Goal: Find specific page/section: Find specific page/section

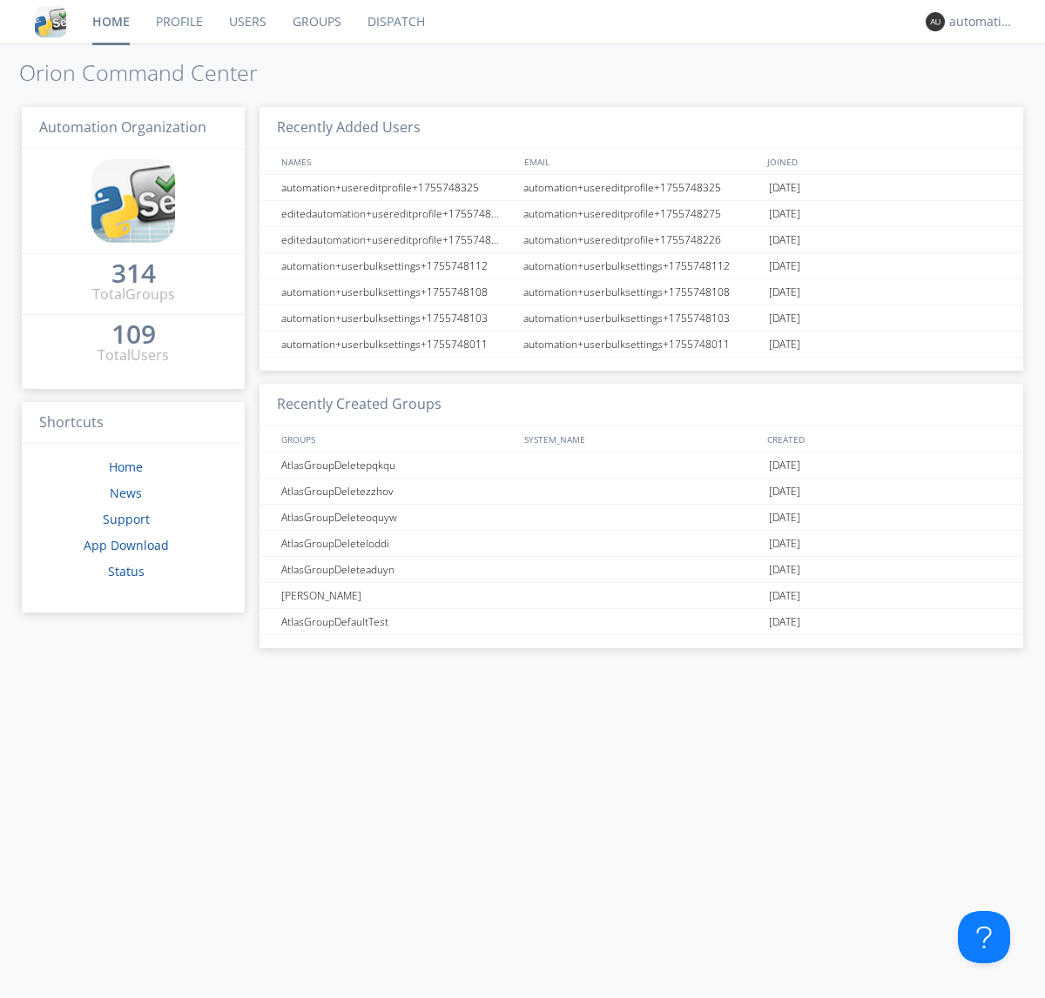
click at [394, 22] on link "Dispatch" at bounding box center [396, 22] width 84 height 44
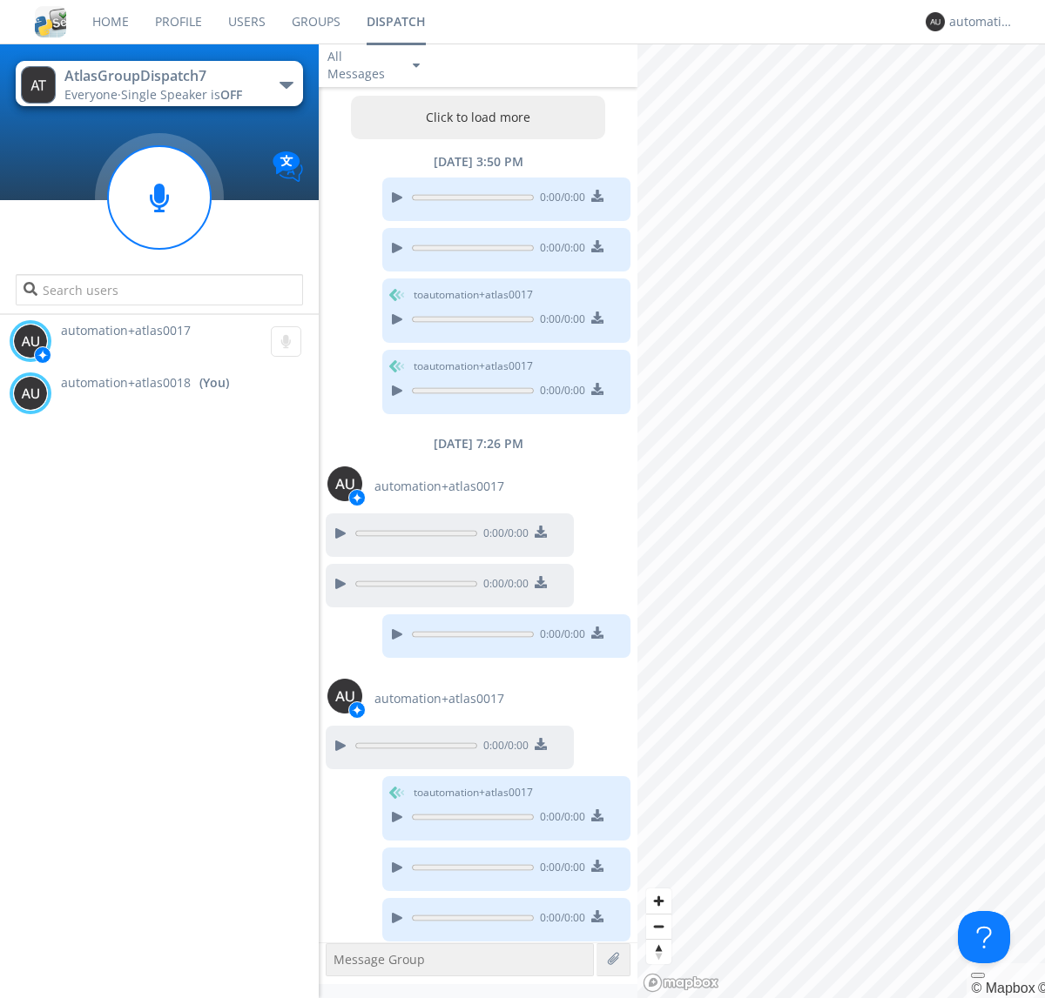
click at [474, 118] on button "Click to load more" at bounding box center [478, 118] width 255 height 44
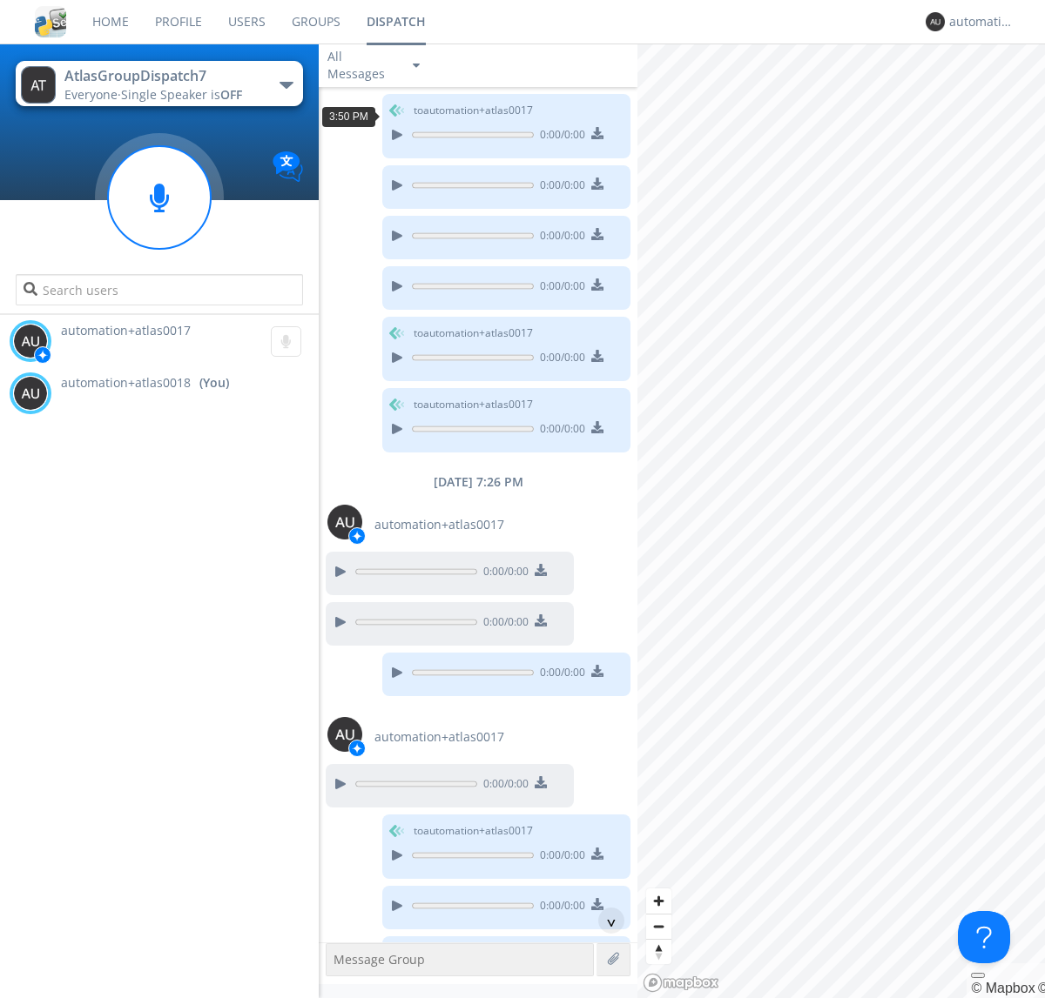
scroll to position [1140, 0]
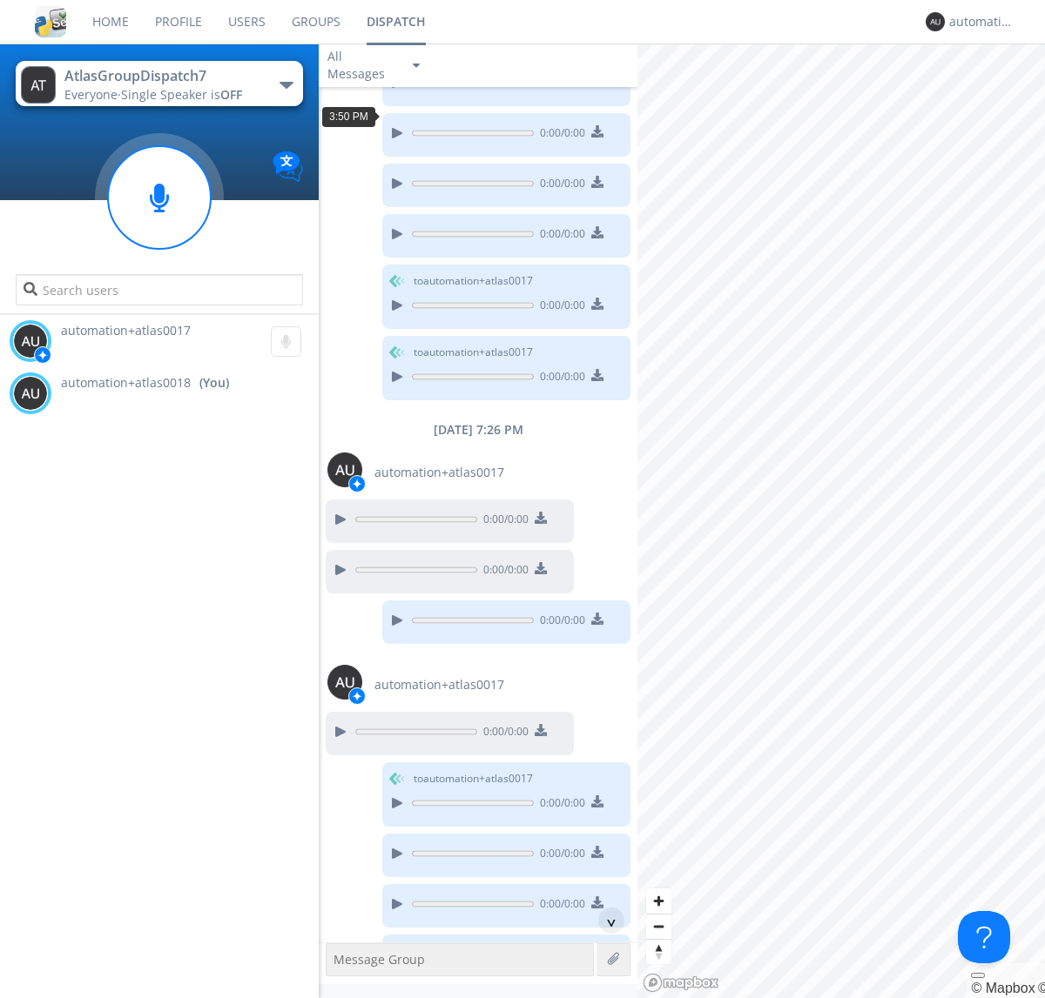
click at [604, 921] on div "^" at bounding box center [611, 921] width 26 height 26
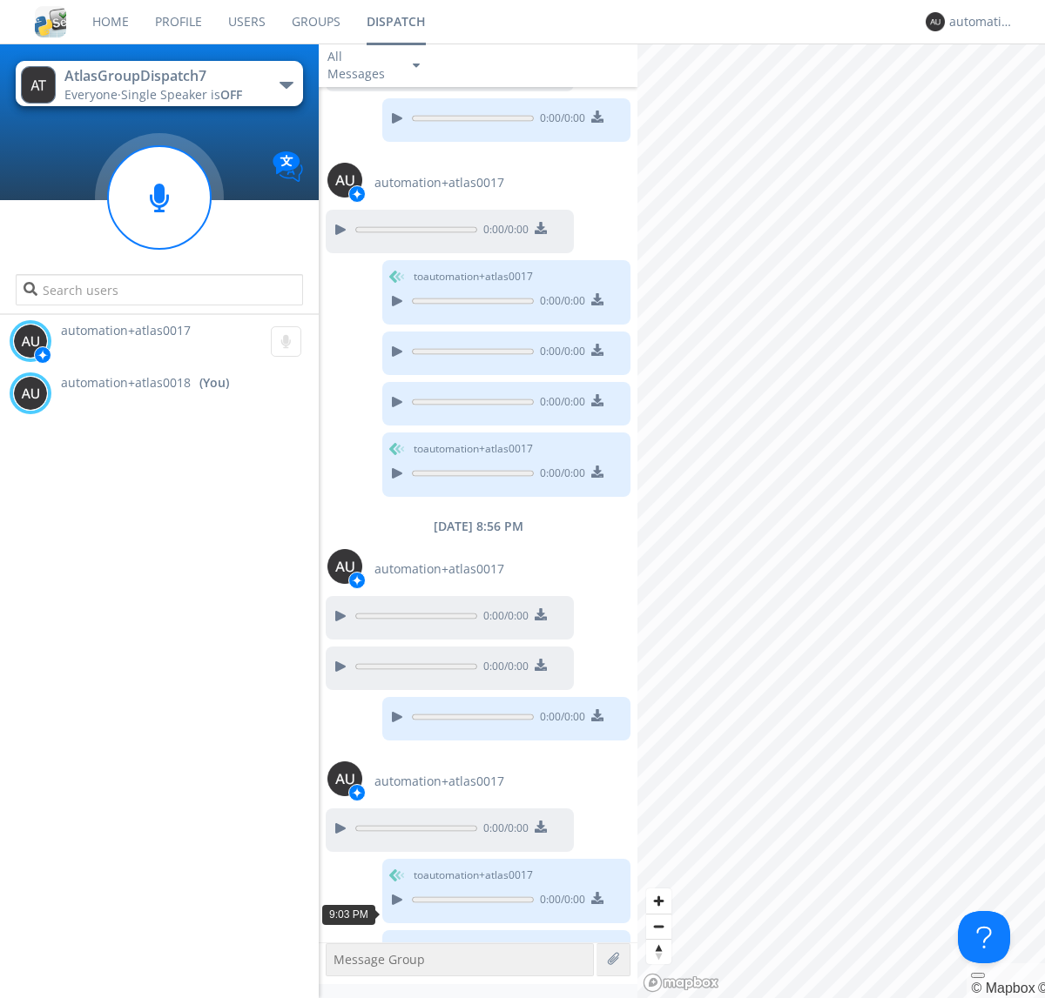
scroll to position [1747, 0]
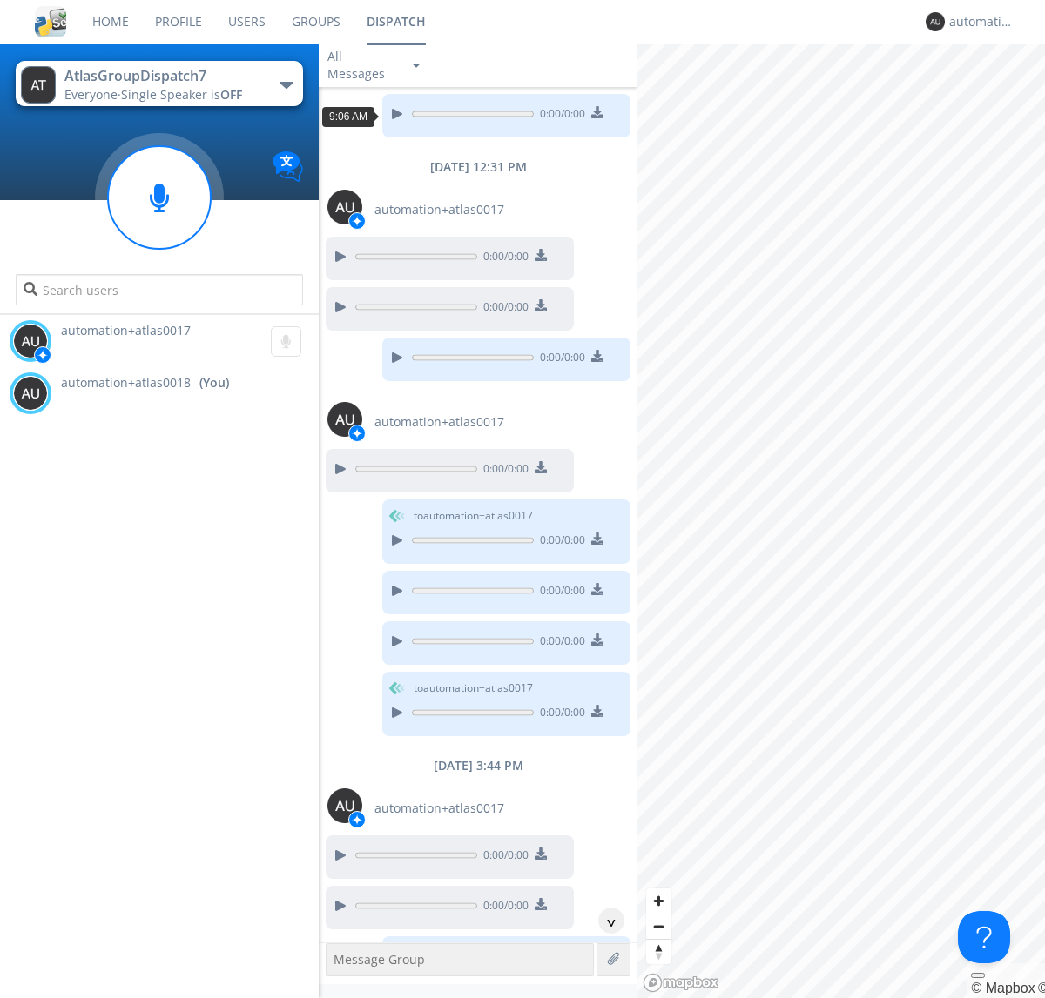
scroll to position [84, 0]
click at [604, 921] on div "^" at bounding box center [611, 921] width 26 height 26
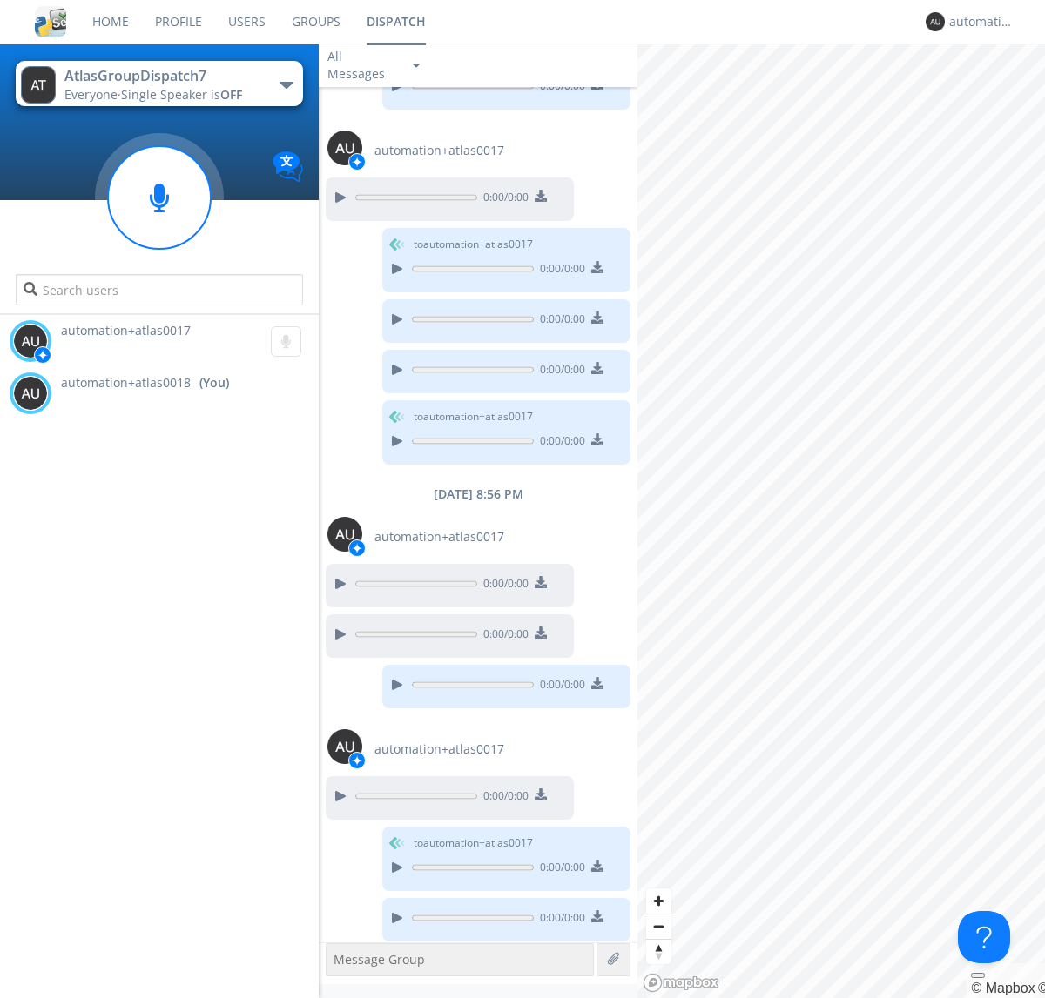
scroll to position [1782, 0]
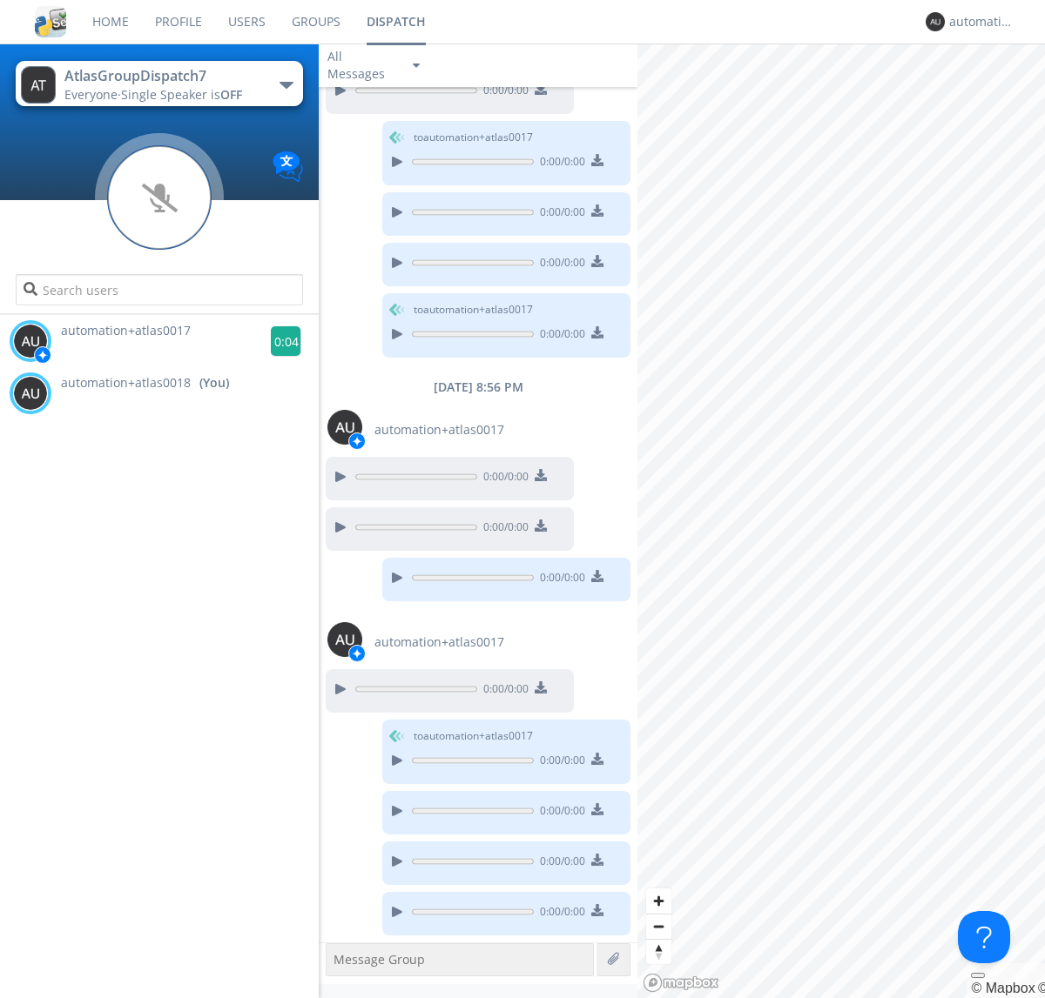
click at [279, 341] on g at bounding box center [286, 341] width 30 height 30
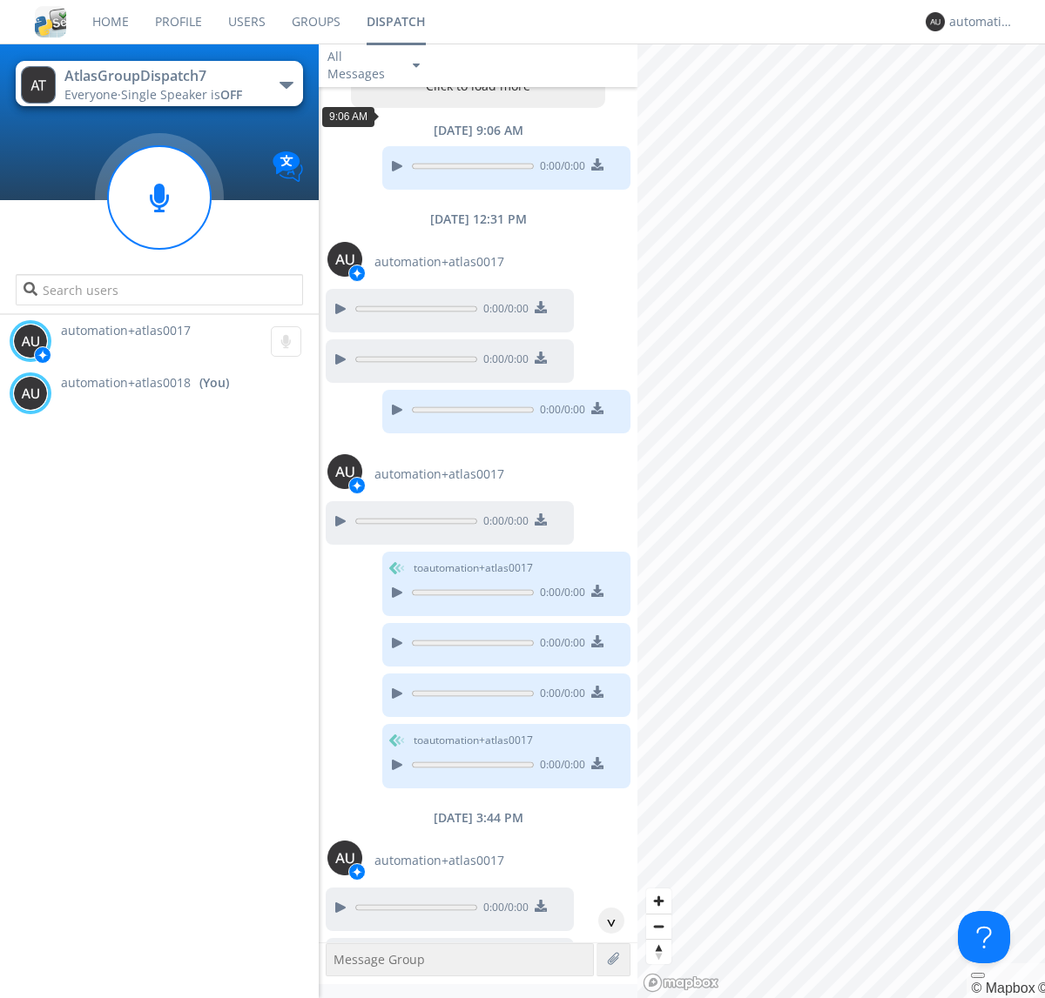
scroll to position [84, 0]
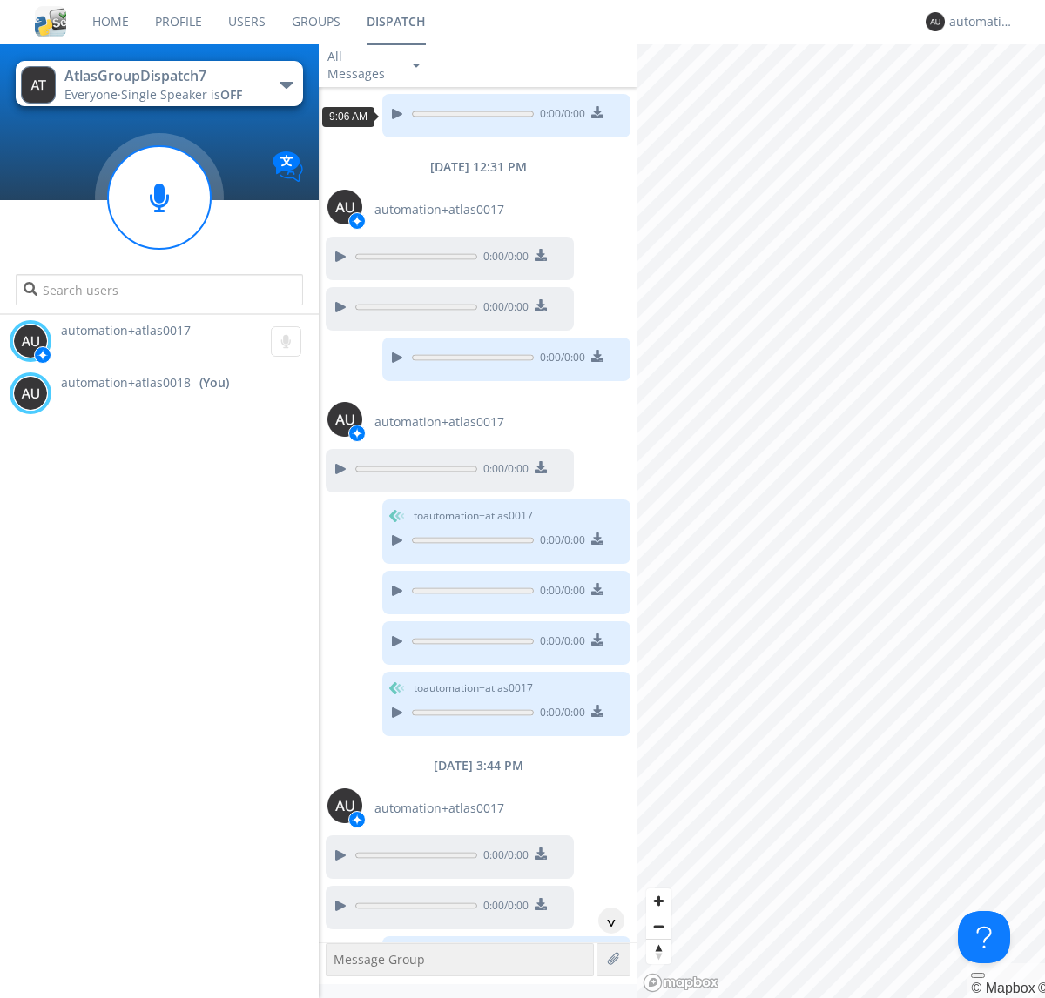
click at [604, 921] on div "^" at bounding box center [611, 921] width 26 height 26
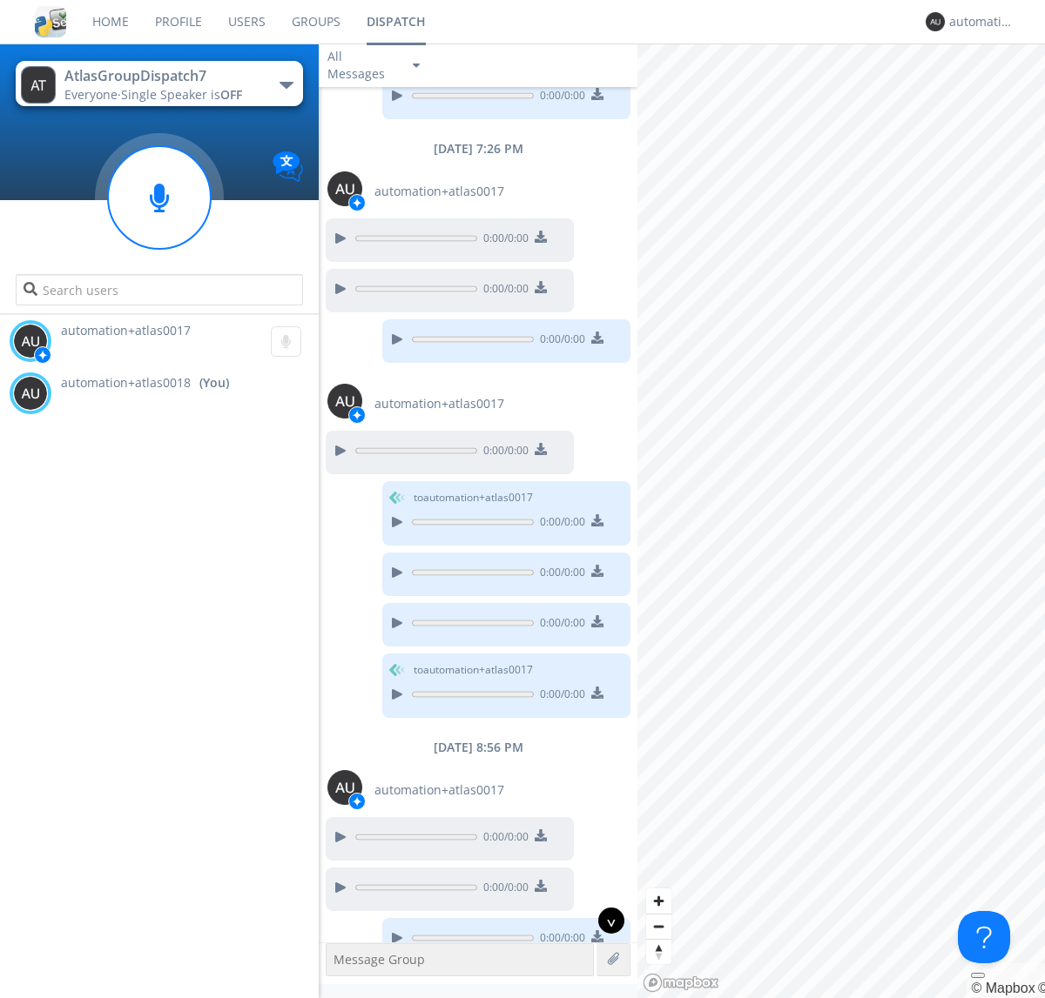
scroll to position [1782, 0]
